Goal: Task Accomplishment & Management: Manage account settings

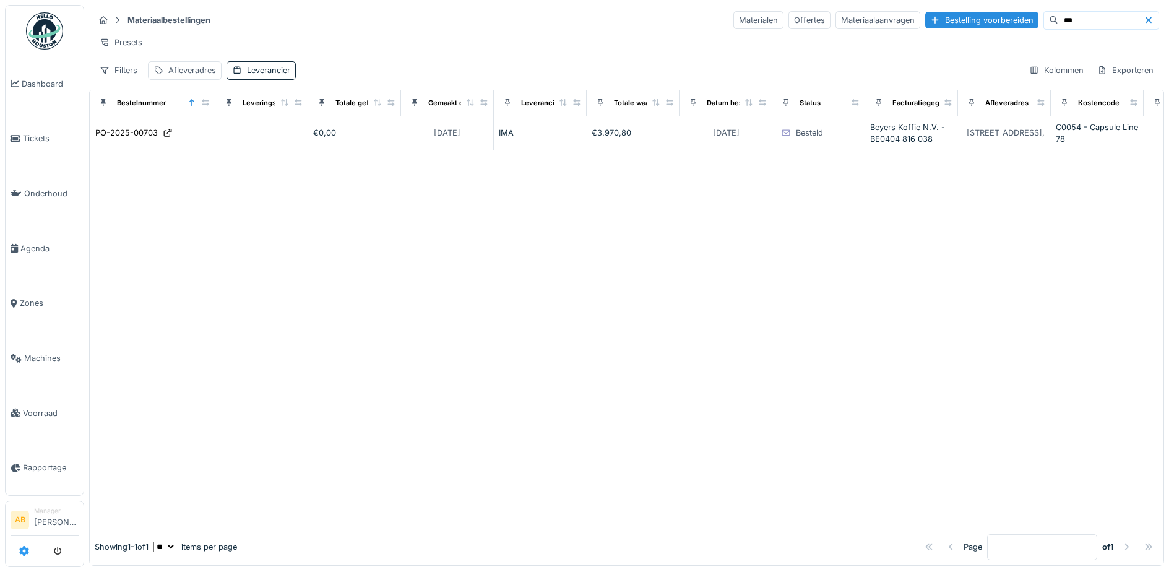
click at [22, 552] on icon at bounding box center [24, 551] width 10 height 10
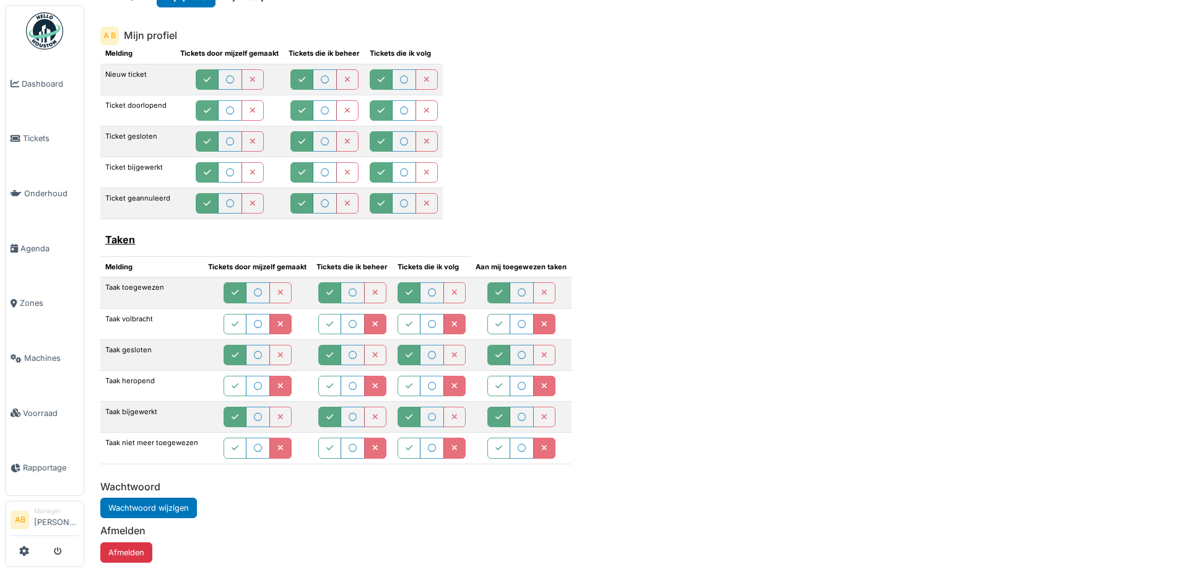
scroll to position [38, 0]
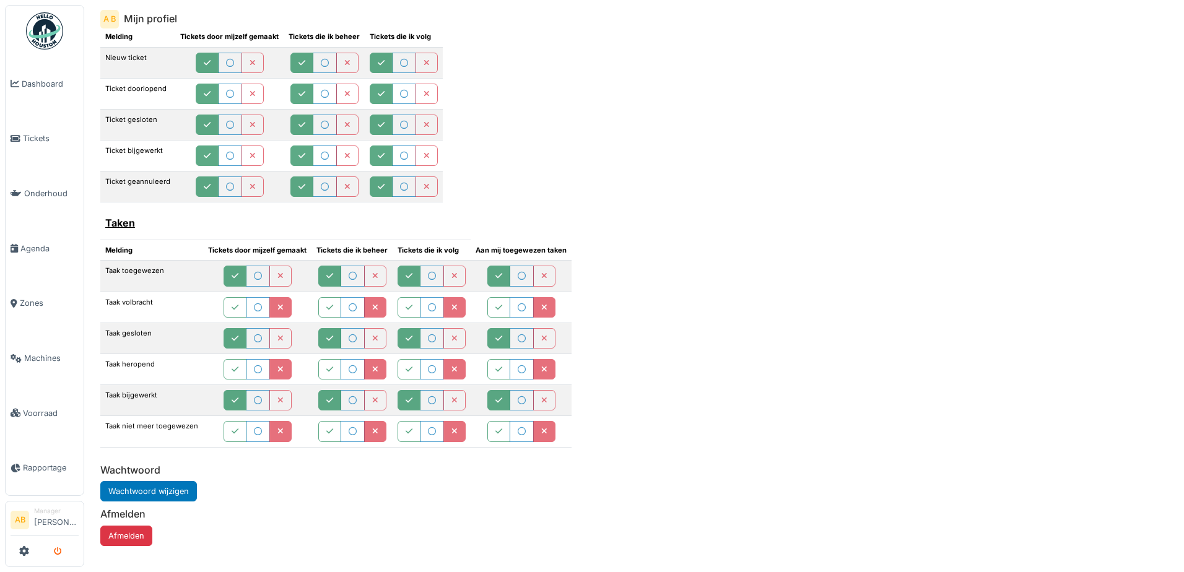
click at [65, 550] on button "submit" at bounding box center [58, 551] width 24 height 20
